Goal: Information Seeking & Learning: Learn about a topic

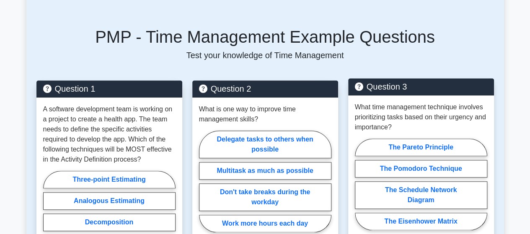
scroll to position [419, 0]
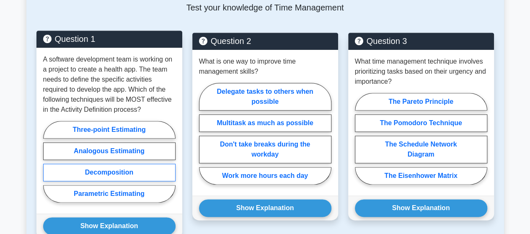
click at [93, 169] on label "Decomposition" at bounding box center [109, 173] width 132 height 18
click at [49, 167] on input "Decomposition" at bounding box center [45, 164] width 5 height 5
radio input "true"
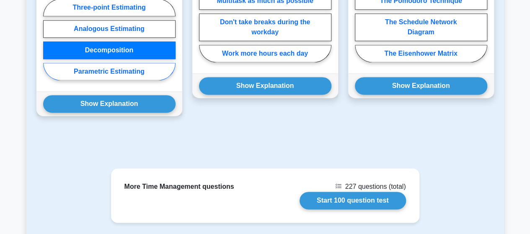
scroll to position [545, 0]
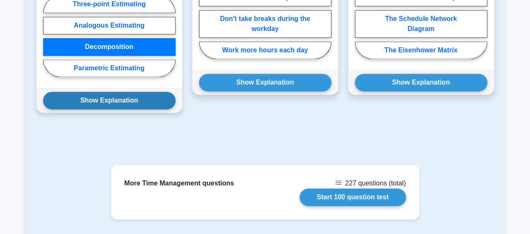
click at [89, 98] on button "Show Explanation" at bounding box center [109, 101] width 132 height 18
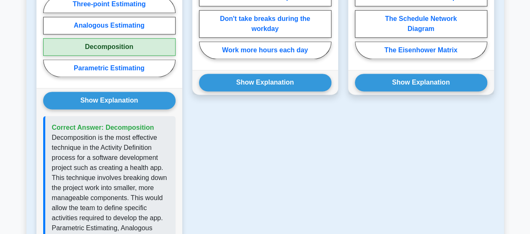
scroll to position [419, 0]
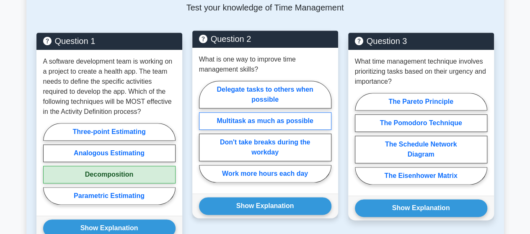
click at [268, 120] on label "Multitask as much as possible" at bounding box center [265, 121] width 132 height 18
click at [205, 132] on input "Multitask as much as possible" at bounding box center [201, 134] width 5 height 5
radio input "true"
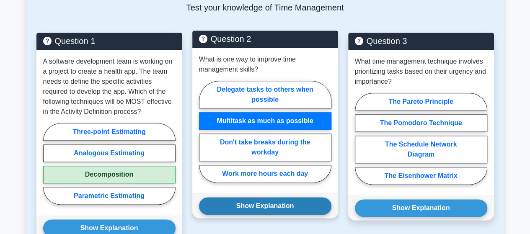
click at [259, 208] on button "Show Explanation" at bounding box center [265, 206] width 132 height 18
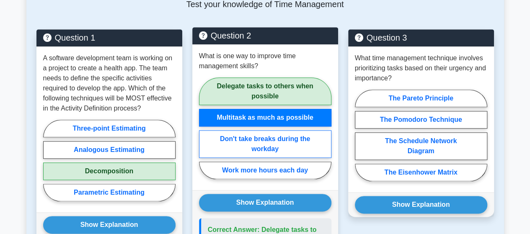
scroll to position [377, 0]
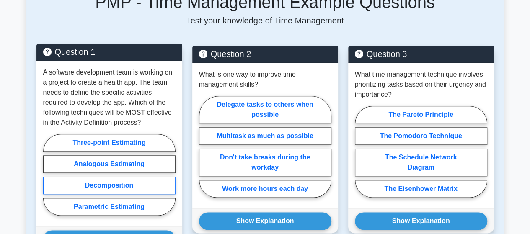
scroll to position [419, 0]
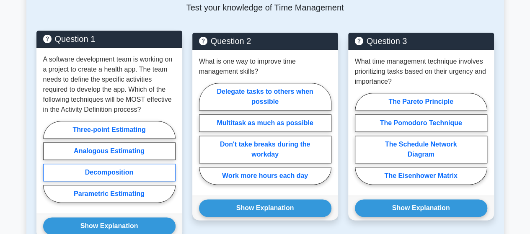
click at [110, 171] on label "Decomposition" at bounding box center [109, 173] width 132 height 18
click at [49, 167] on input "Decomposition" at bounding box center [45, 164] width 5 height 5
radio input "true"
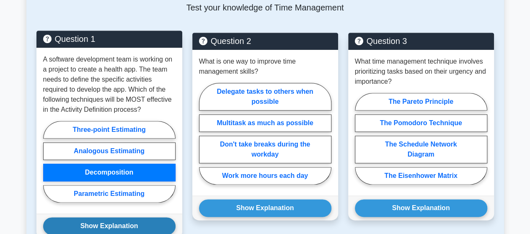
click at [106, 225] on button "Show Explanation" at bounding box center [109, 227] width 132 height 18
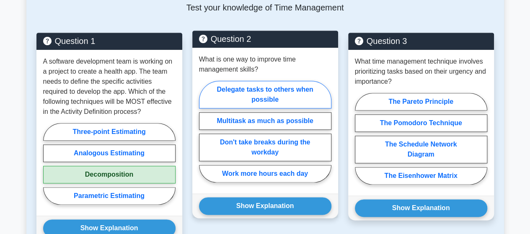
click at [253, 93] on label "Delegate tasks to others when possible" at bounding box center [265, 95] width 132 height 28
click at [205, 132] on input "Delegate tasks to others when possible" at bounding box center [201, 134] width 5 height 5
radio input "true"
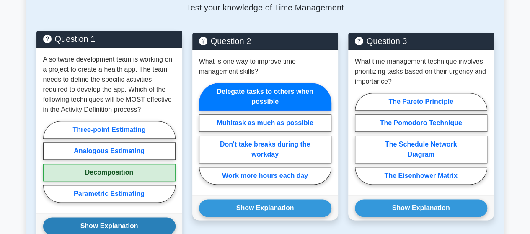
click at [133, 226] on button "Show Explanation" at bounding box center [109, 227] width 132 height 18
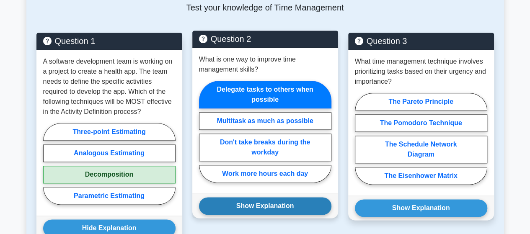
click at [254, 201] on button "Show Explanation" at bounding box center [265, 206] width 132 height 18
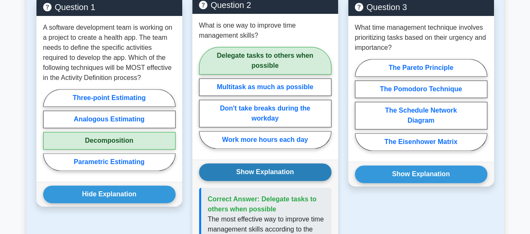
scroll to position [503, 0]
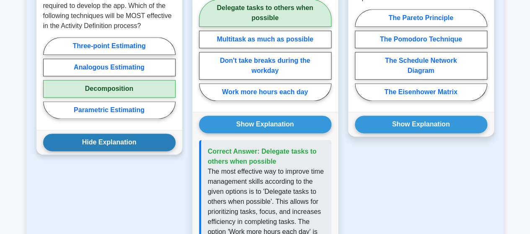
click at [104, 141] on button "Hide Explanation" at bounding box center [109, 143] width 132 height 18
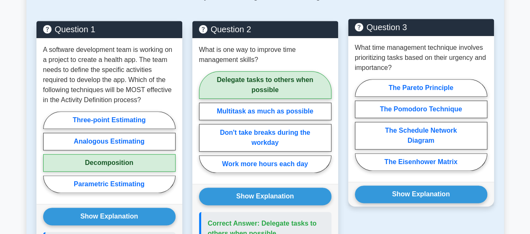
scroll to position [419, 0]
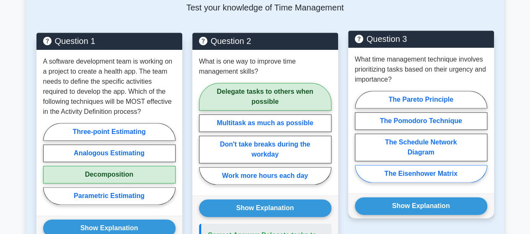
click at [418, 174] on label "The Eisenhower Matrix" at bounding box center [421, 174] width 132 height 18
click at [360, 142] on input "The Eisenhower Matrix" at bounding box center [357, 139] width 5 height 5
radio input "true"
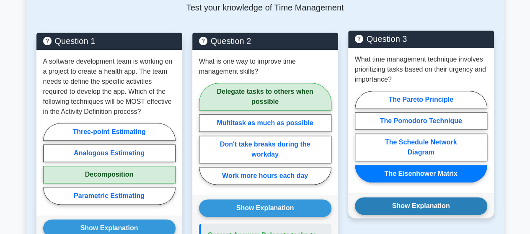
click at [420, 208] on button "Show Explanation" at bounding box center [421, 206] width 132 height 18
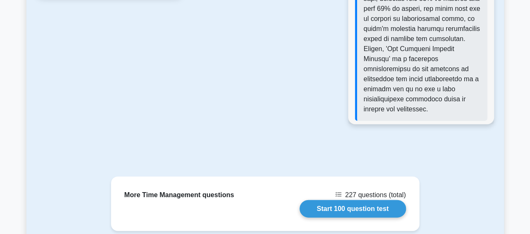
scroll to position [880, 0]
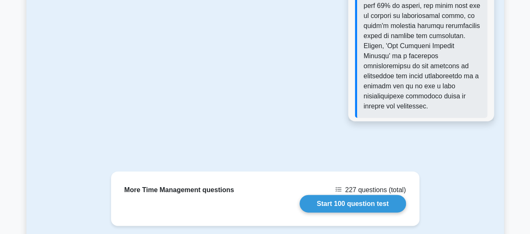
click at [84, 172] on div "More Time Management questions 227 questions (total) Start 100 question test" at bounding box center [265, 214] width 478 height 85
